Goal: Task Accomplishment & Management: Complete application form

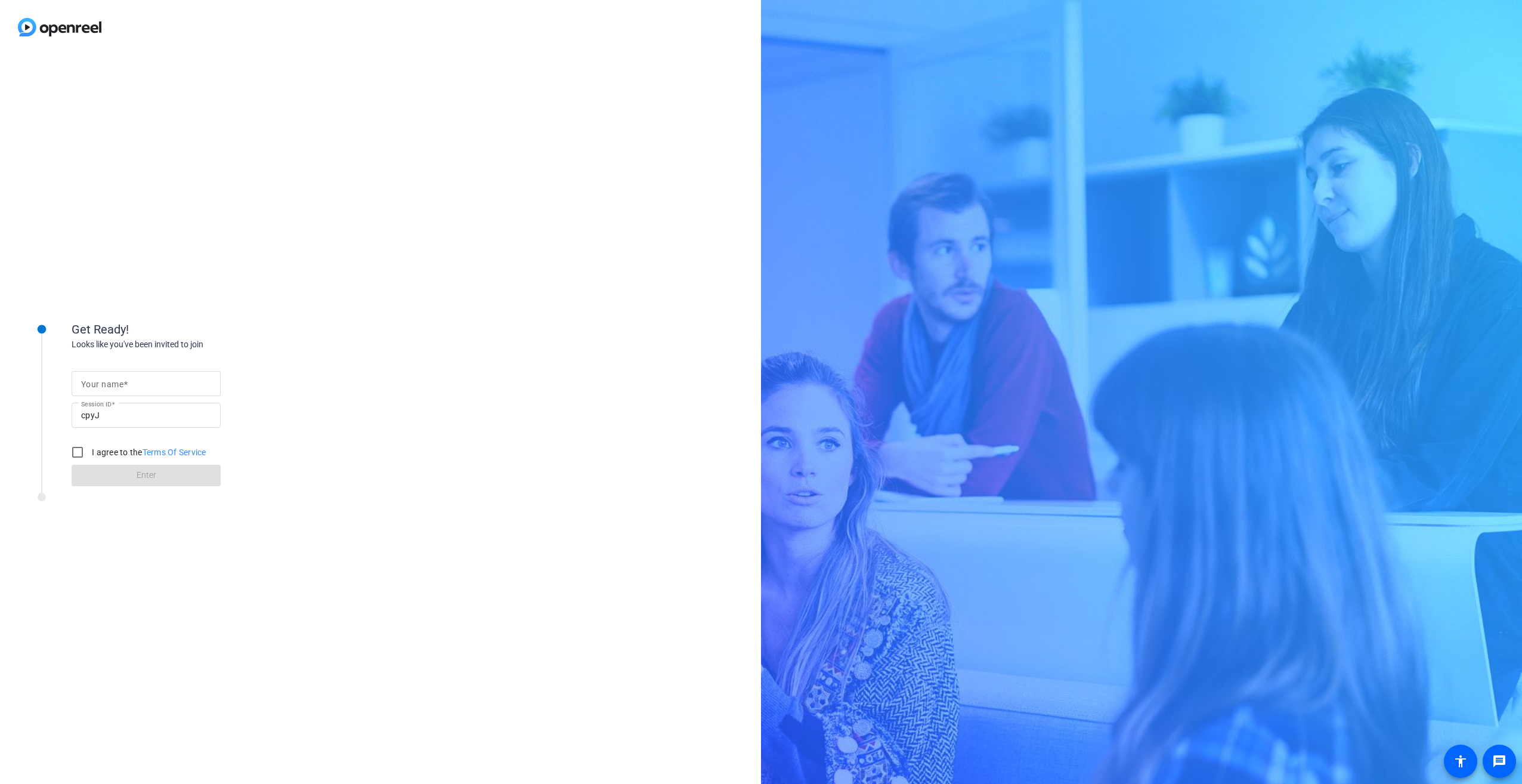
click at [91, 383] on mat-label "Your name" at bounding box center [103, 384] width 42 height 9
click at [91, 383] on input "Your name" at bounding box center [146, 384] width 130 height 15
type input "[PERSON_NAME]"
click at [73, 451] on input "I agree to the Terms Of Service" at bounding box center [78, 452] width 24 height 24
checkbox input "true"
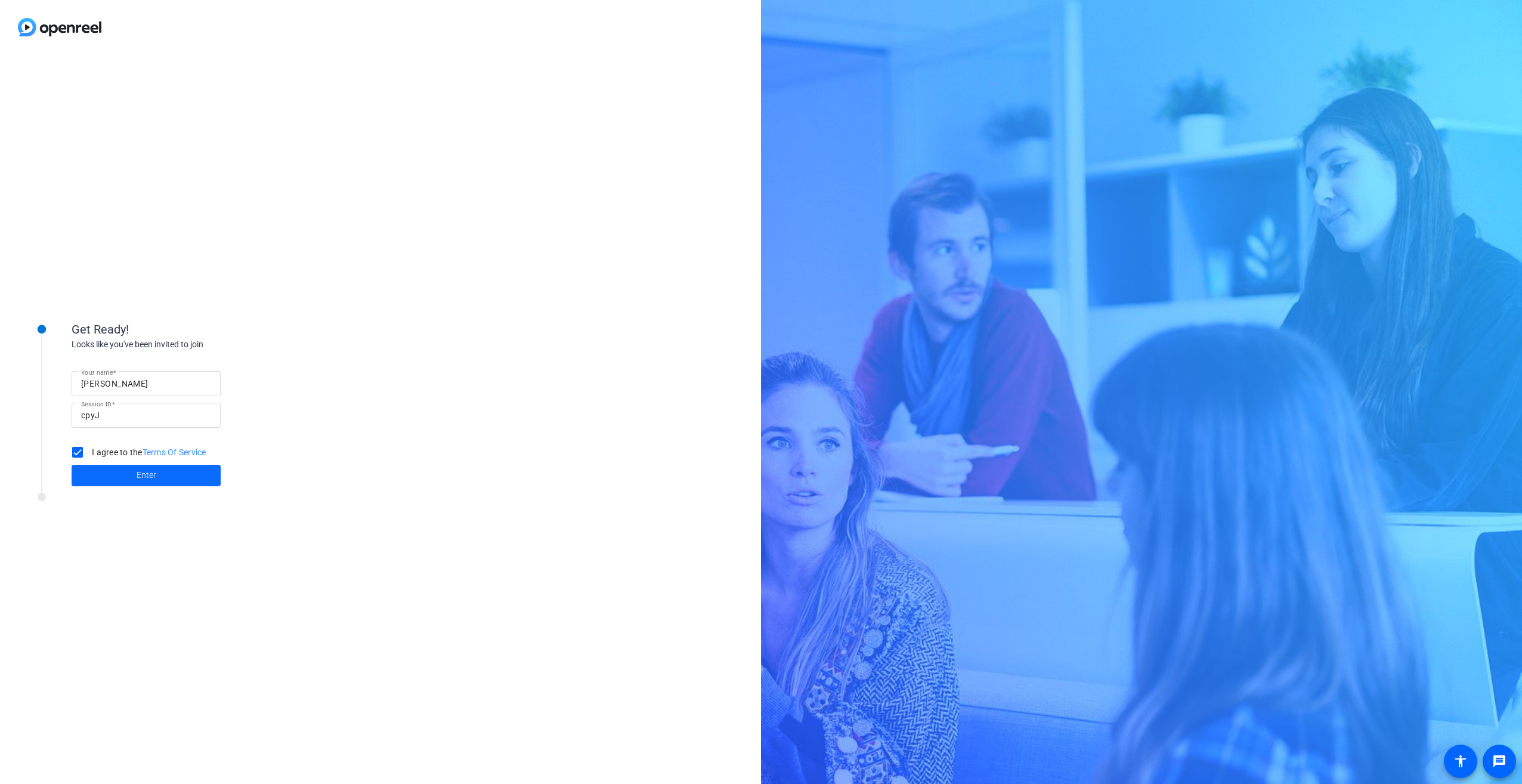
click at [141, 479] on span "Enter" at bounding box center [146, 476] width 19 height 13
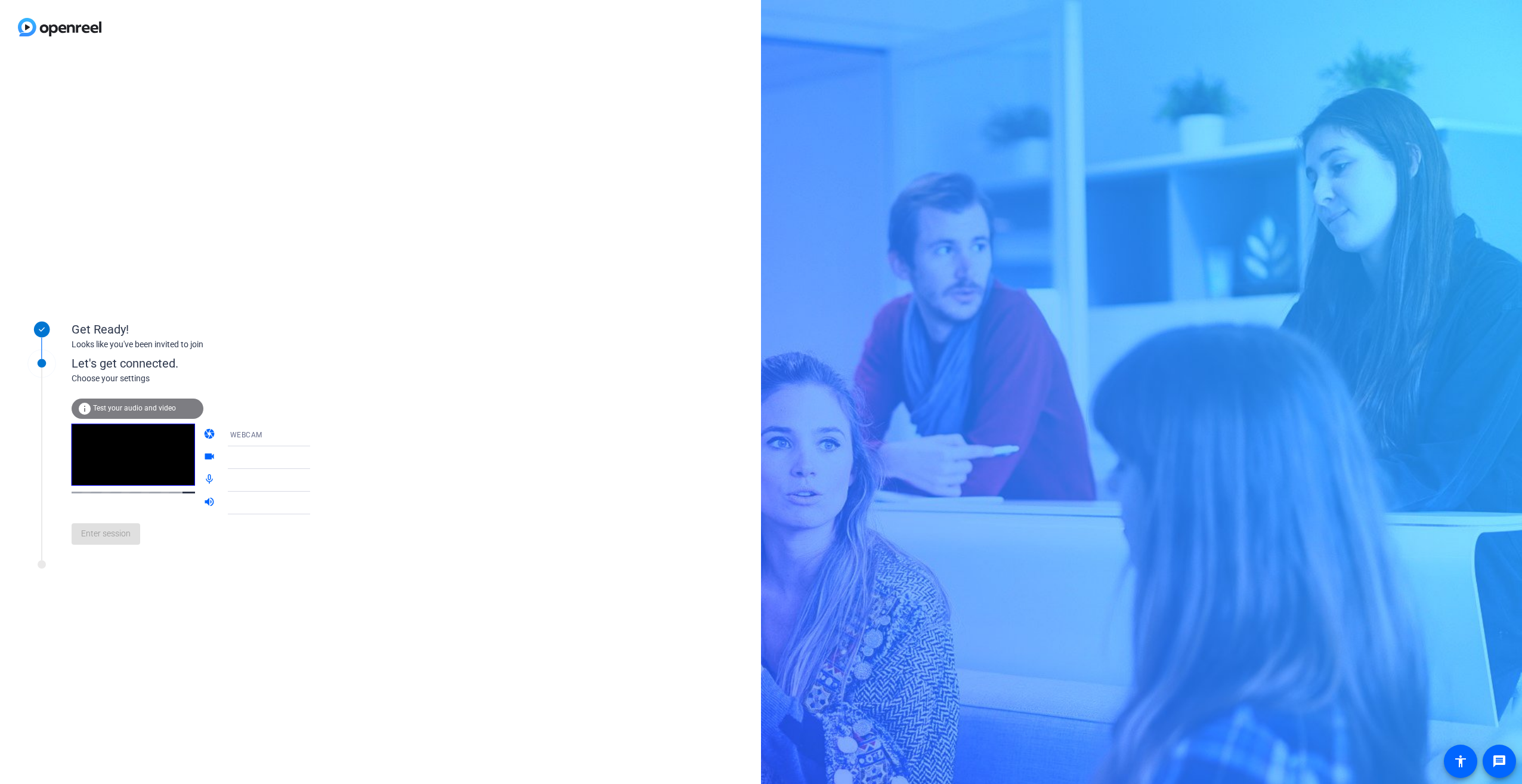
click at [315, 432] on icon at bounding box center [322, 435] width 15 height 15
click at [249, 477] on mat-option "DESKTOP" at bounding box center [259, 482] width 102 height 24
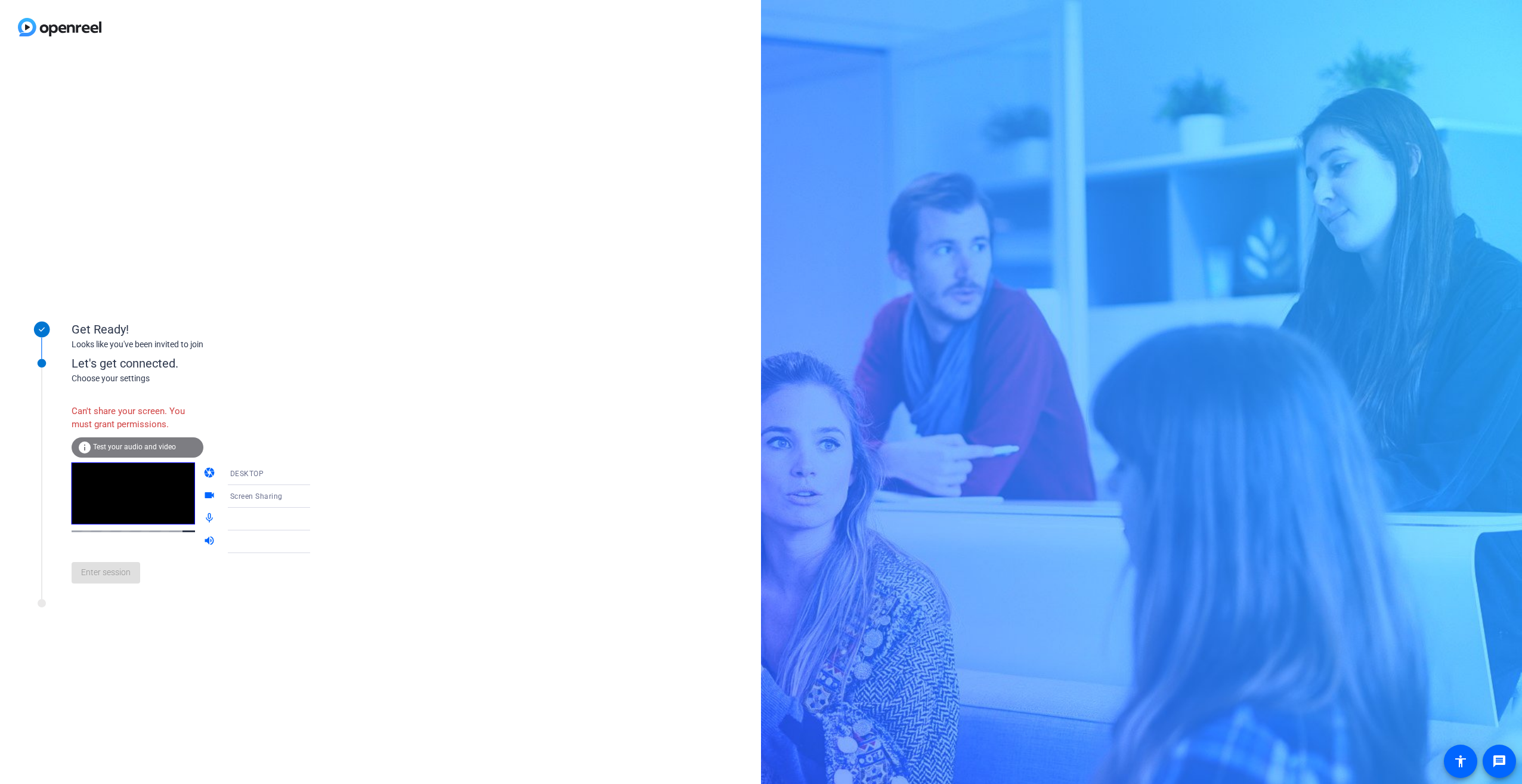
click at [315, 476] on icon at bounding box center [322, 474] width 15 height 15
click at [244, 492] on span "WEBCAM" at bounding box center [229, 497] width 31 height 15
